Goal: Information Seeking & Learning: Learn about a topic

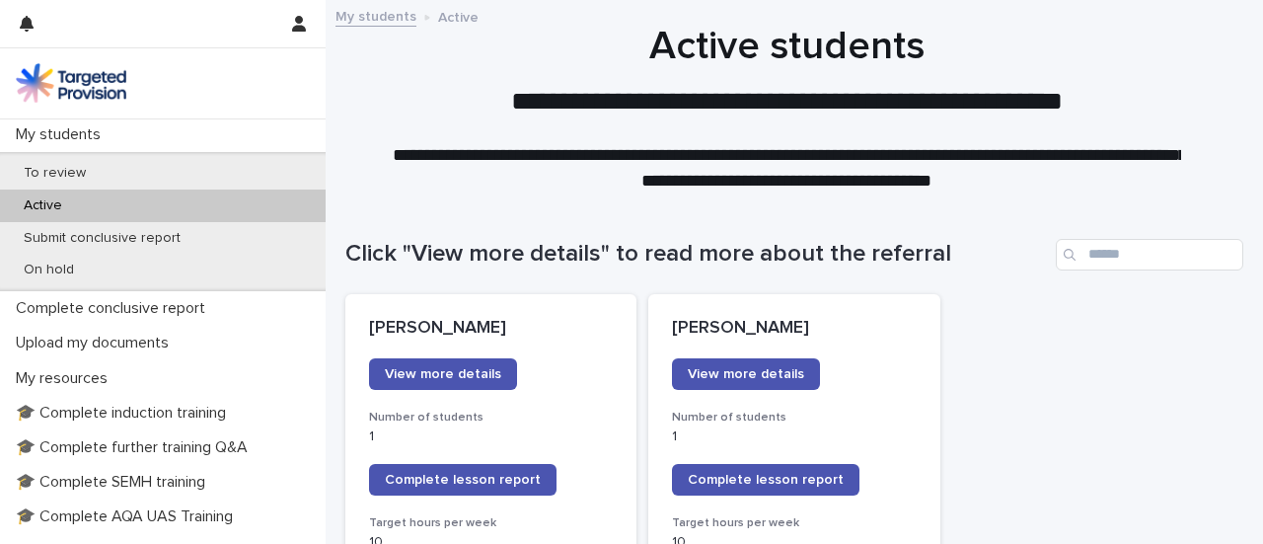
scroll to position [410, 0]
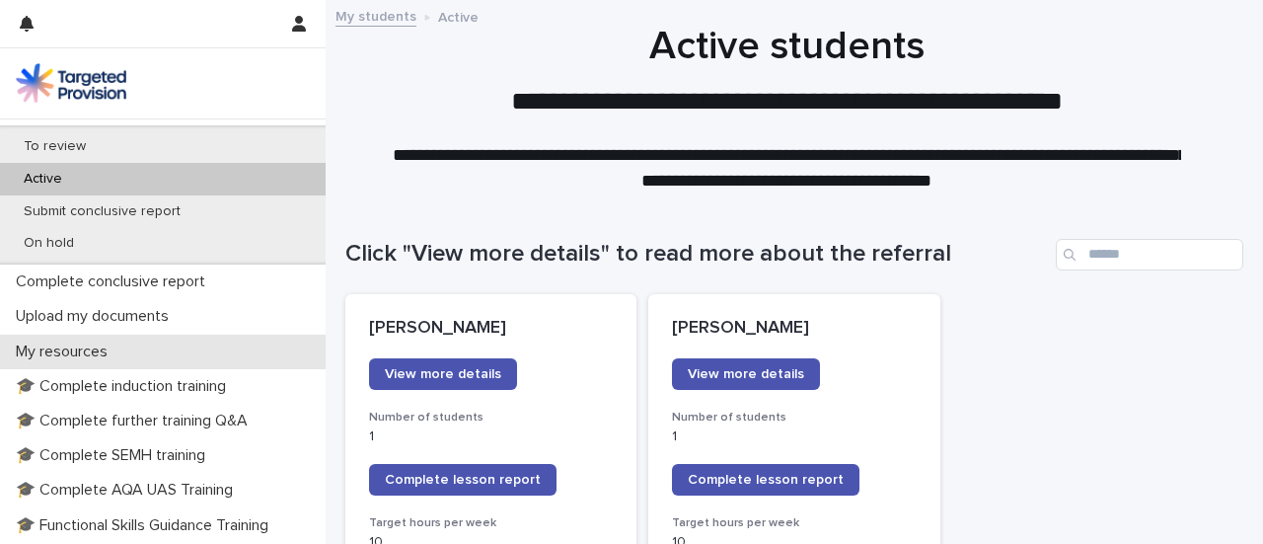
click at [67, 353] on p "My resources" at bounding box center [65, 351] width 115 height 19
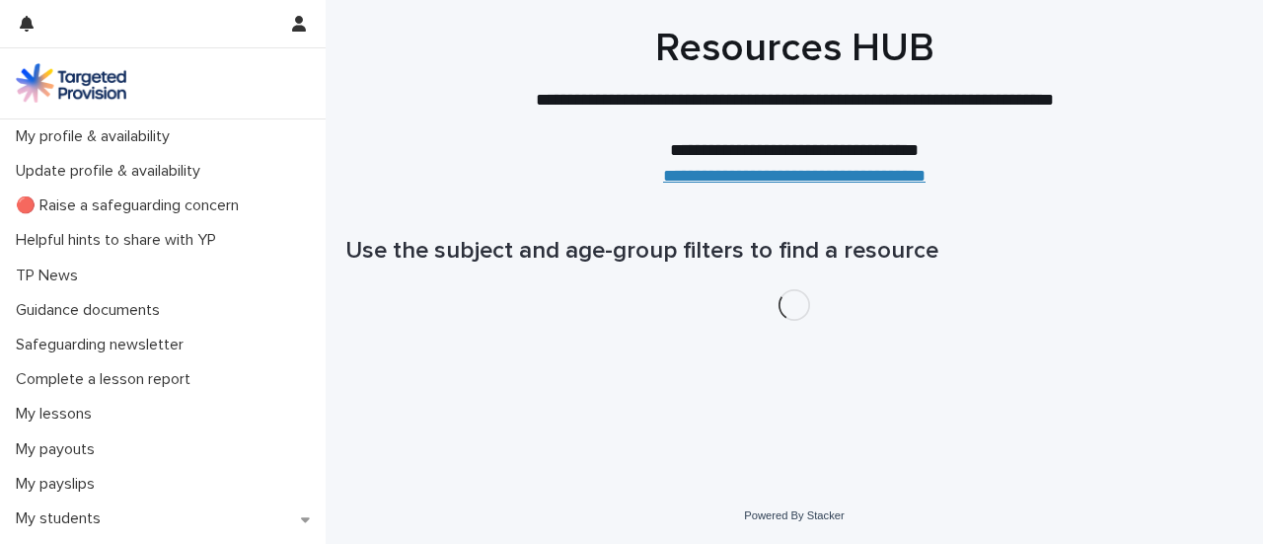
click at [67, 353] on p "Safeguarding newsletter" at bounding box center [103, 344] width 191 height 19
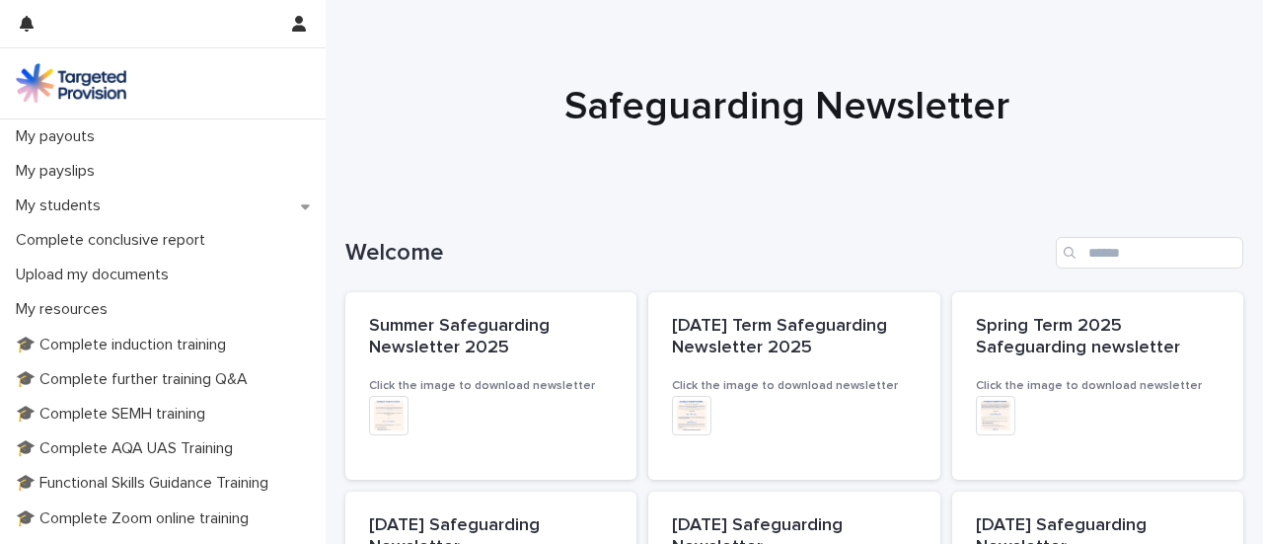
scroll to position [312, 0]
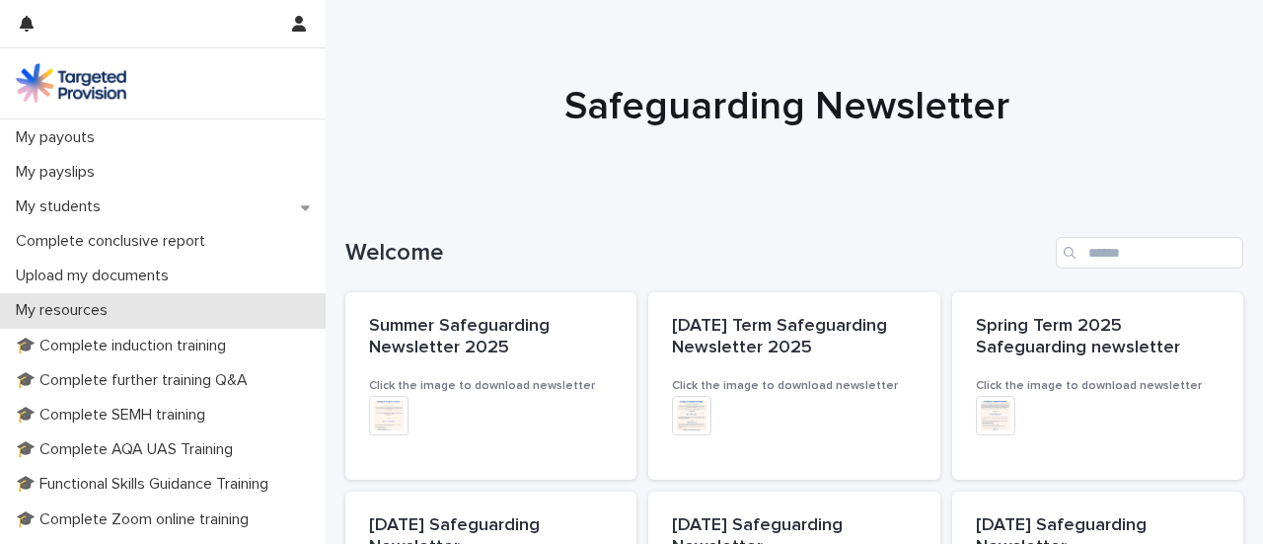
click at [79, 317] on p "My resources" at bounding box center [65, 310] width 115 height 19
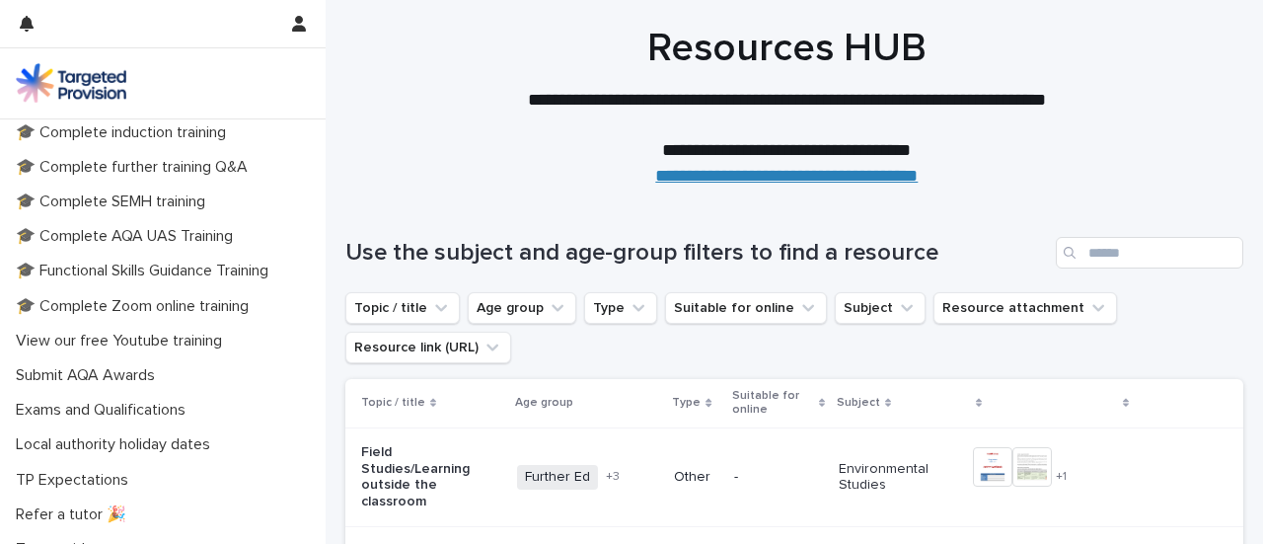
scroll to position [527, 0]
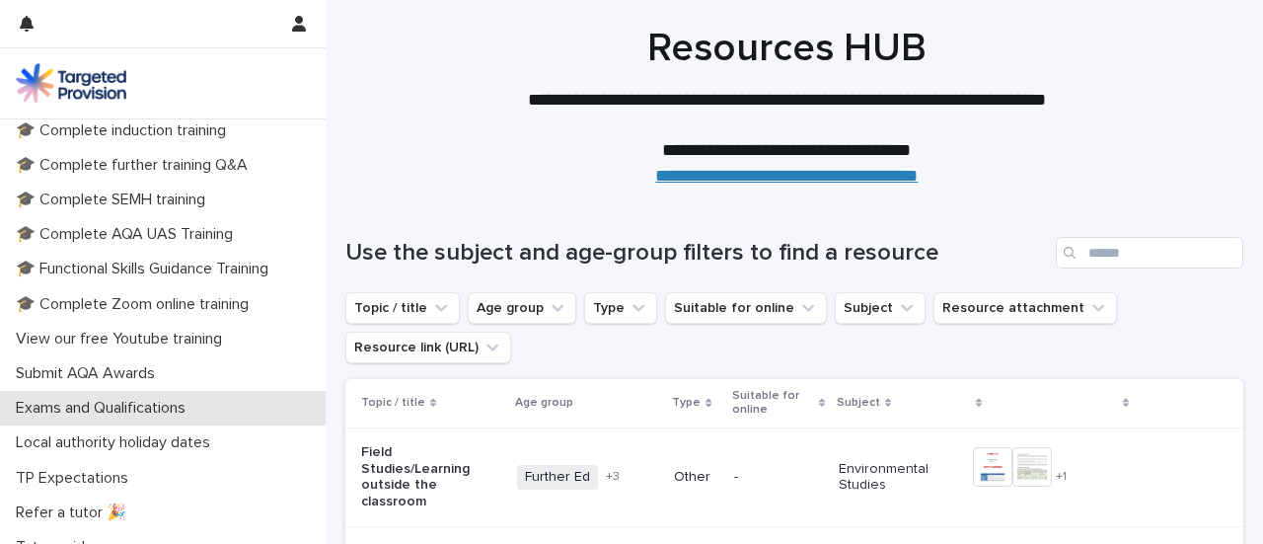
click at [183, 415] on p "Exams and Qualifications" at bounding box center [104, 408] width 193 height 19
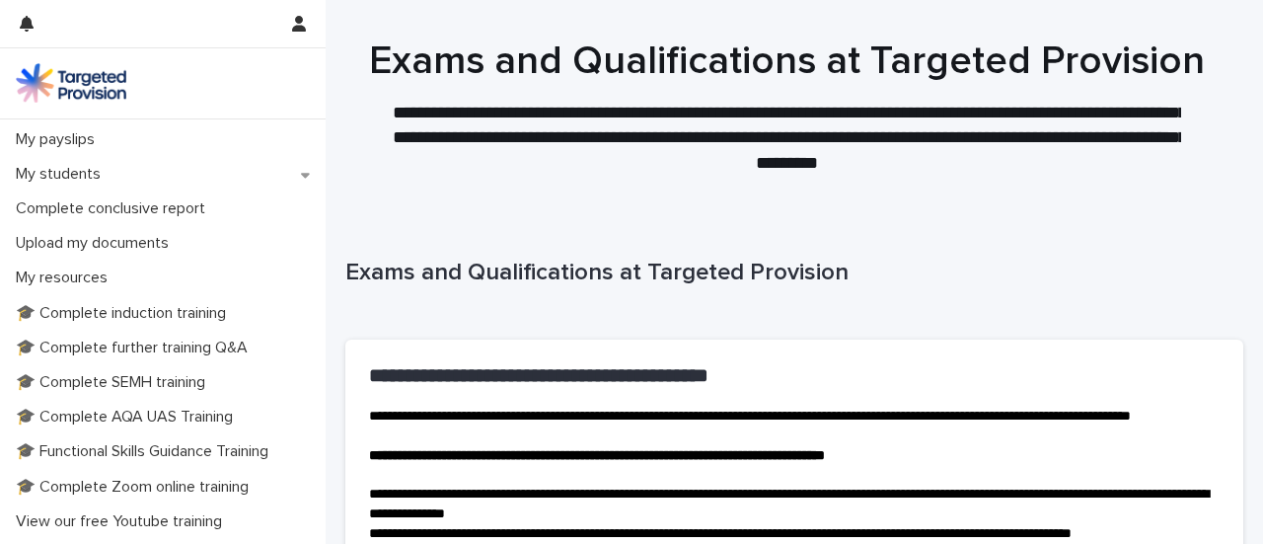
scroll to position [359, 0]
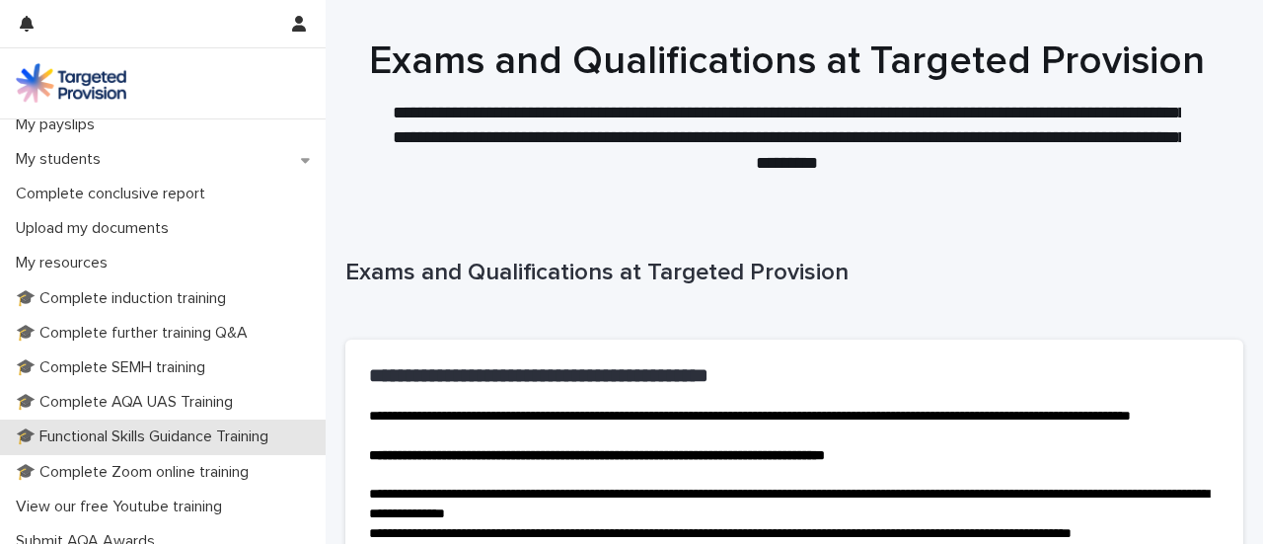
click at [243, 429] on p "🎓 Functional Skills Guidance Training" at bounding box center [146, 436] width 276 height 19
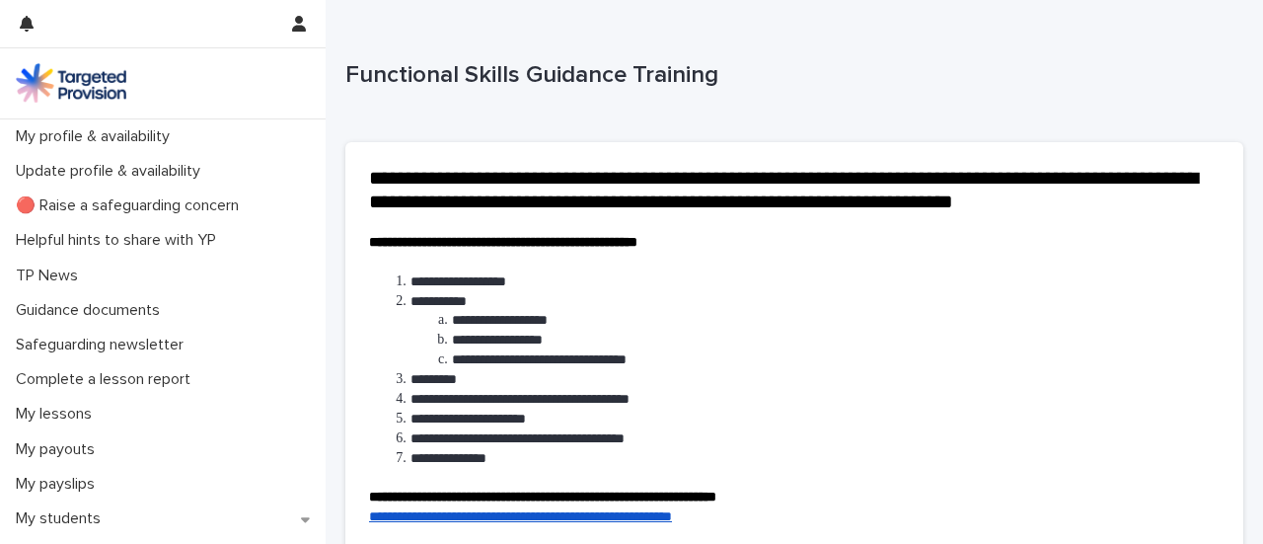
click at [917, 92] on div "Functional Skills Guidance Training" at bounding box center [790, 79] width 890 height 36
